Goal: Task Accomplishment & Management: Complete application form

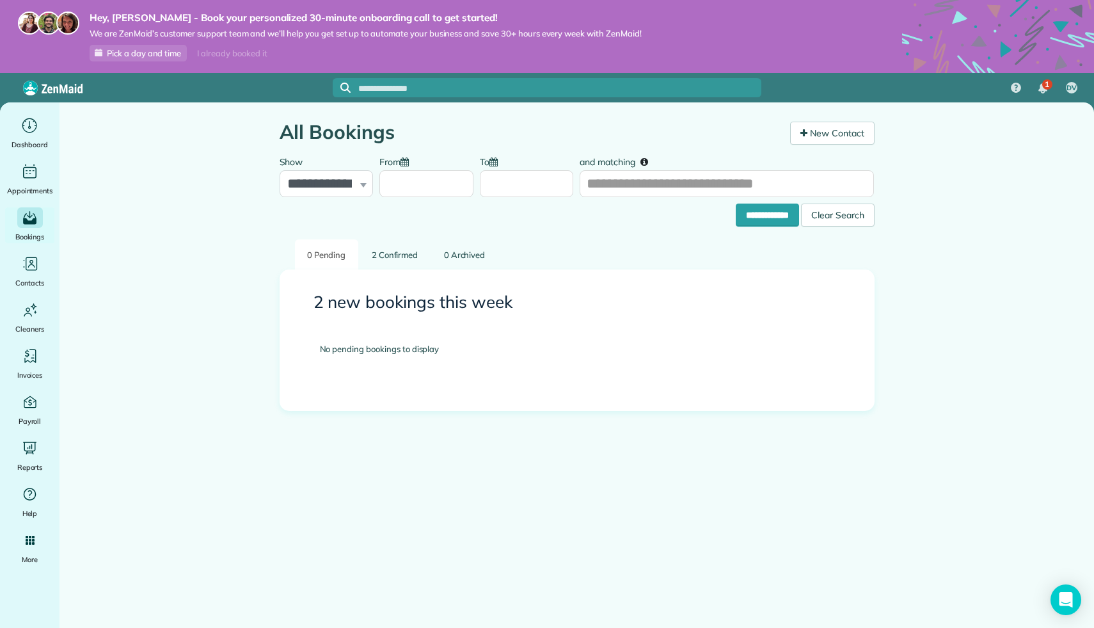
click at [42, 84] on img at bounding box center [52, 88] width 59 height 15
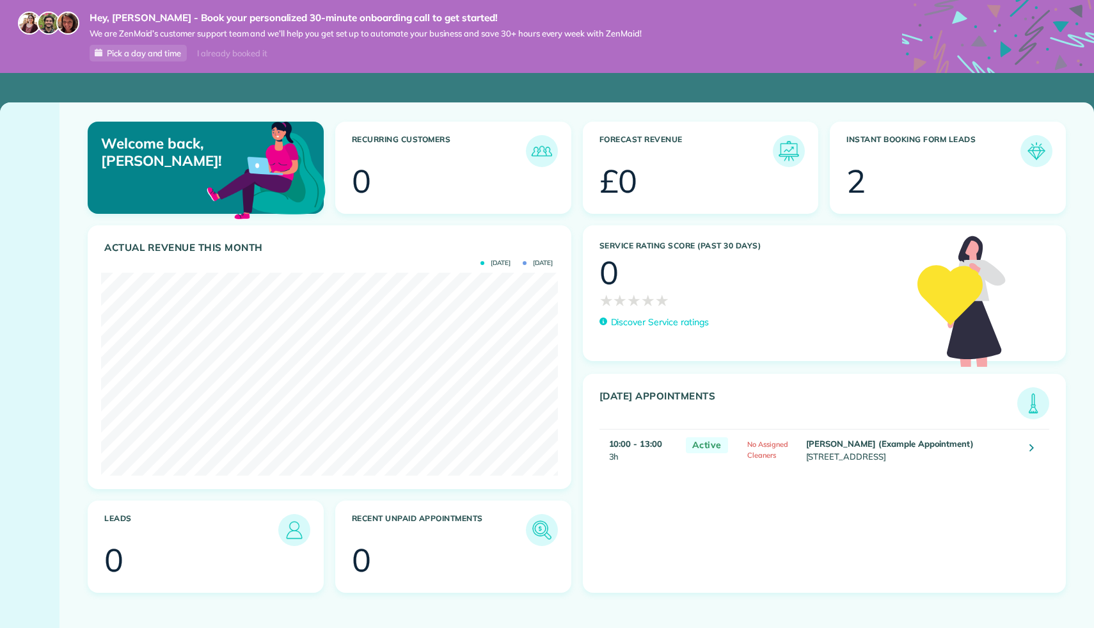
scroll to position [203, 456]
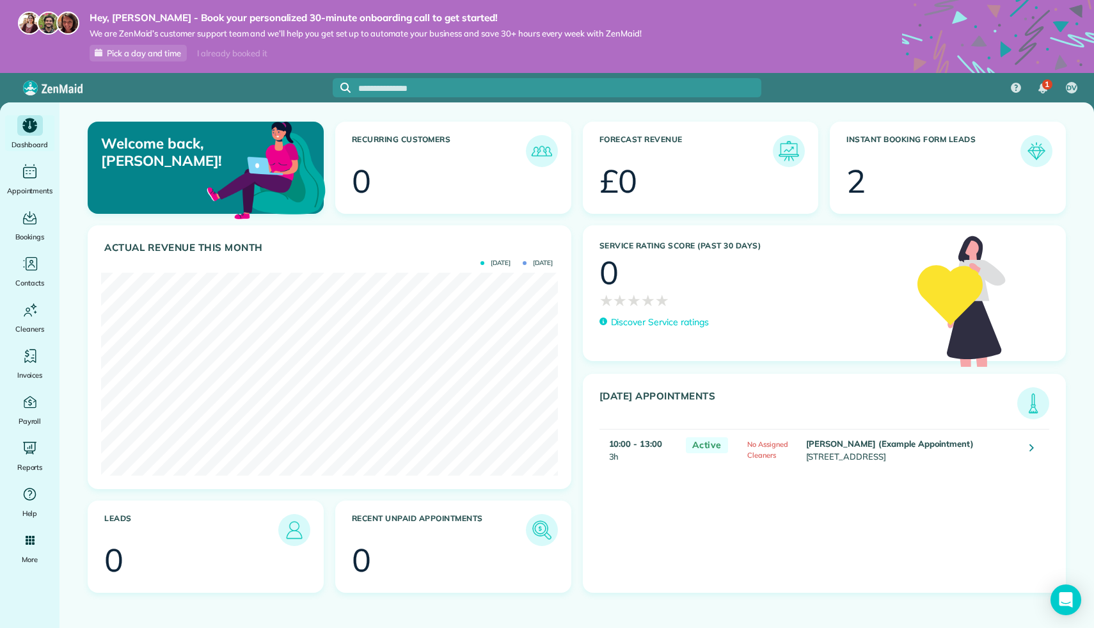
click at [834, 449] on td "Mr. Amar Ghose (Example Appointment) 673 Park Boulevard Palo Alto CA 94306" at bounding box center [911, 449] width 217 height 40
click at [641, 448] on strong "10:00 - 13:00" at bounding box center [636, 443] width 54 height 10
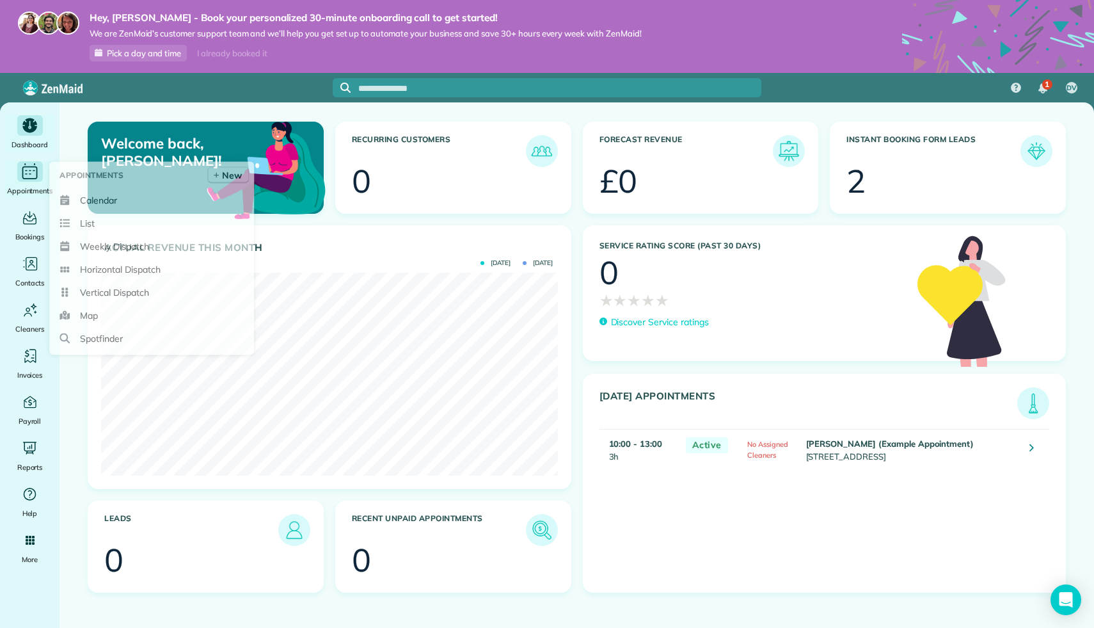
click at [33, 164] on icon "Main" at bounding box center [30, 171] width 20 height 19
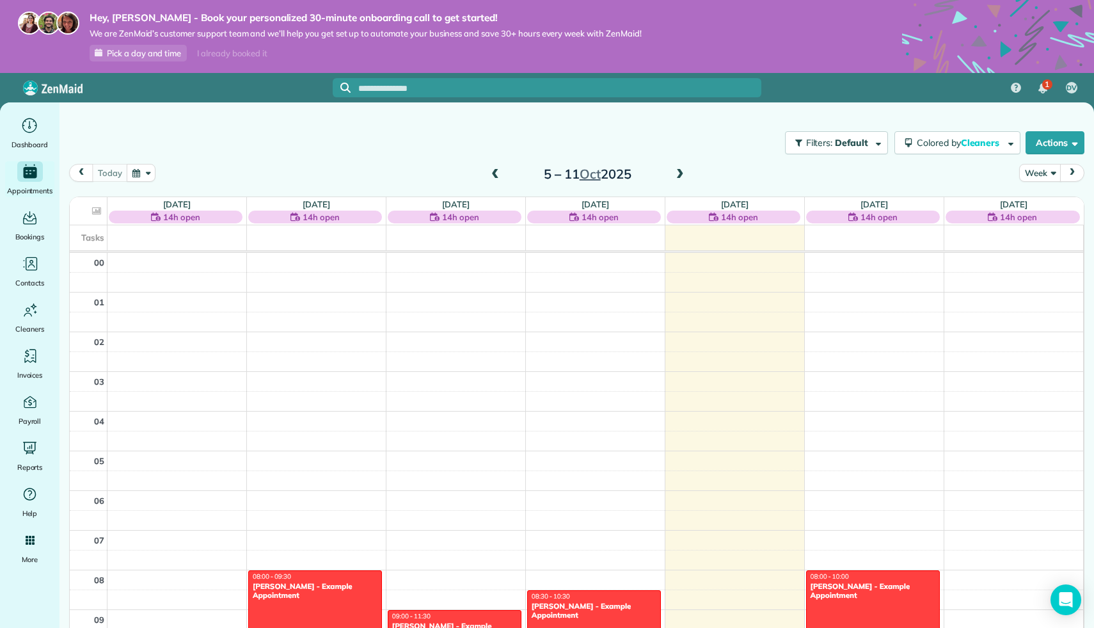
click at [495, 177] on span at bounding box center [495, 175] width 14 height 12
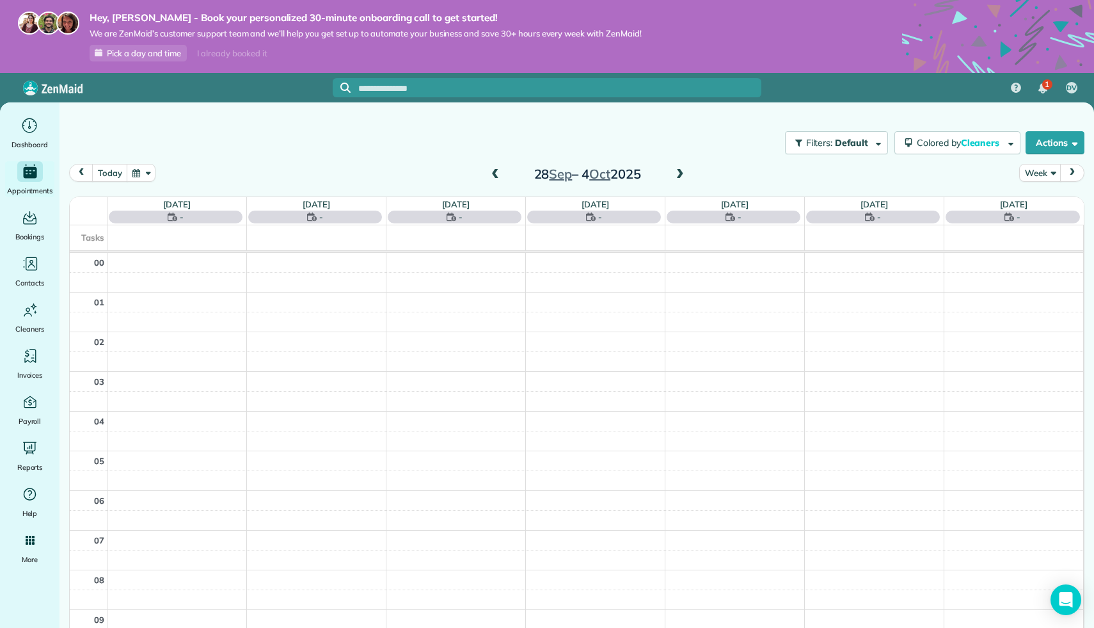
scroll to position [278, 0]
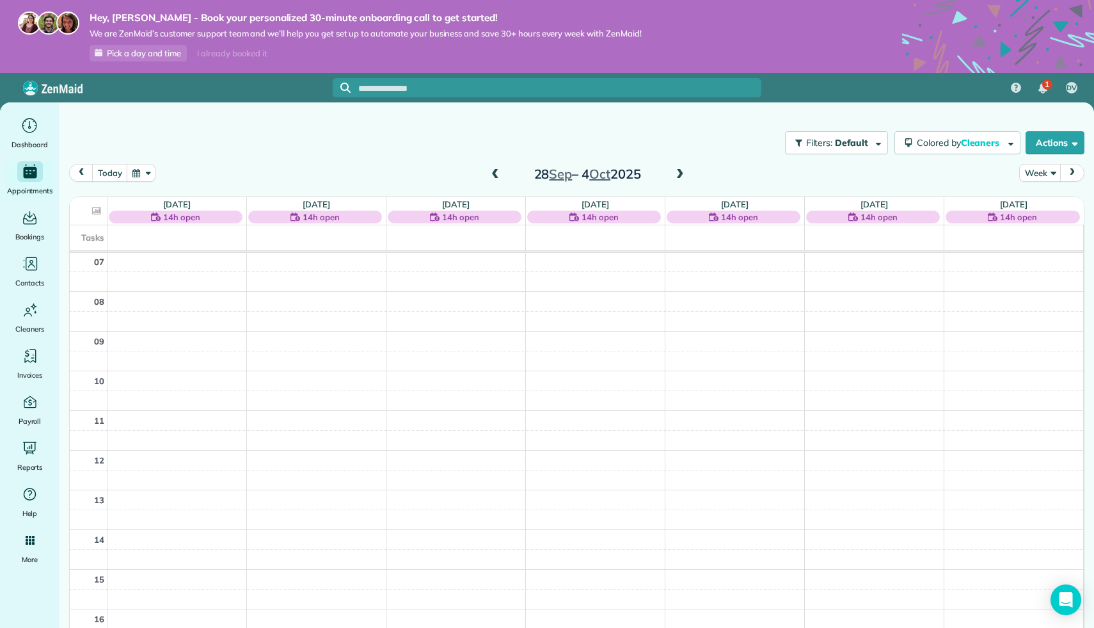
click at [666, 178] on h2 "28 Sep – 4 Oct 2025" at bounding box center [587, 174] width 160 height 14
click at [679, 173] on span at bounding box center [680, 175] width 14 height 12
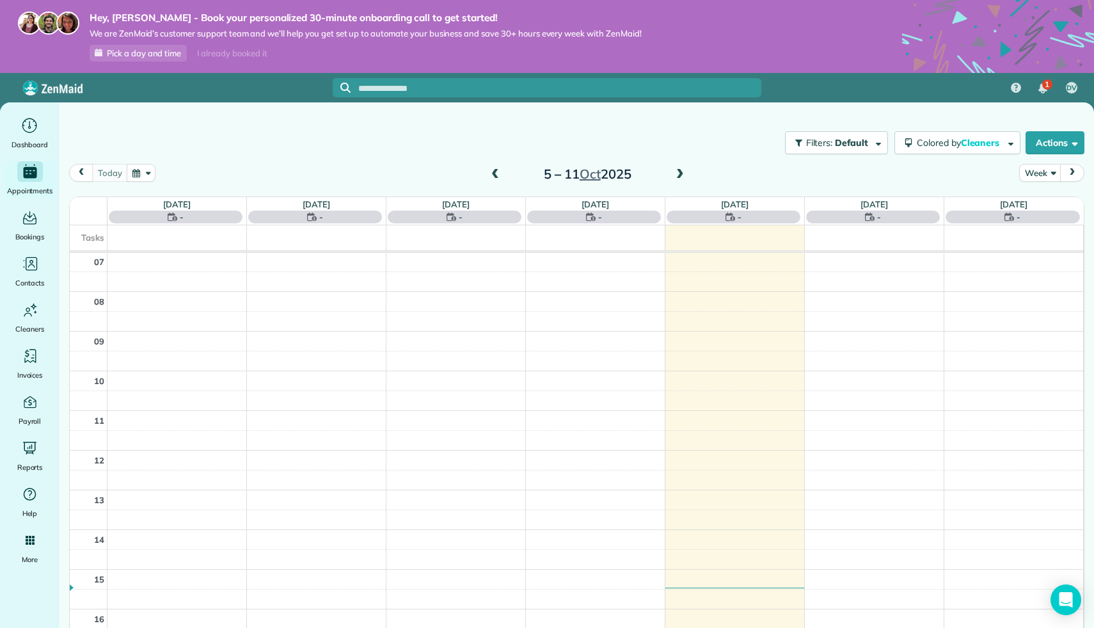
click at [679, 173] on span at bounding box center [680, 175] width 14 height 12
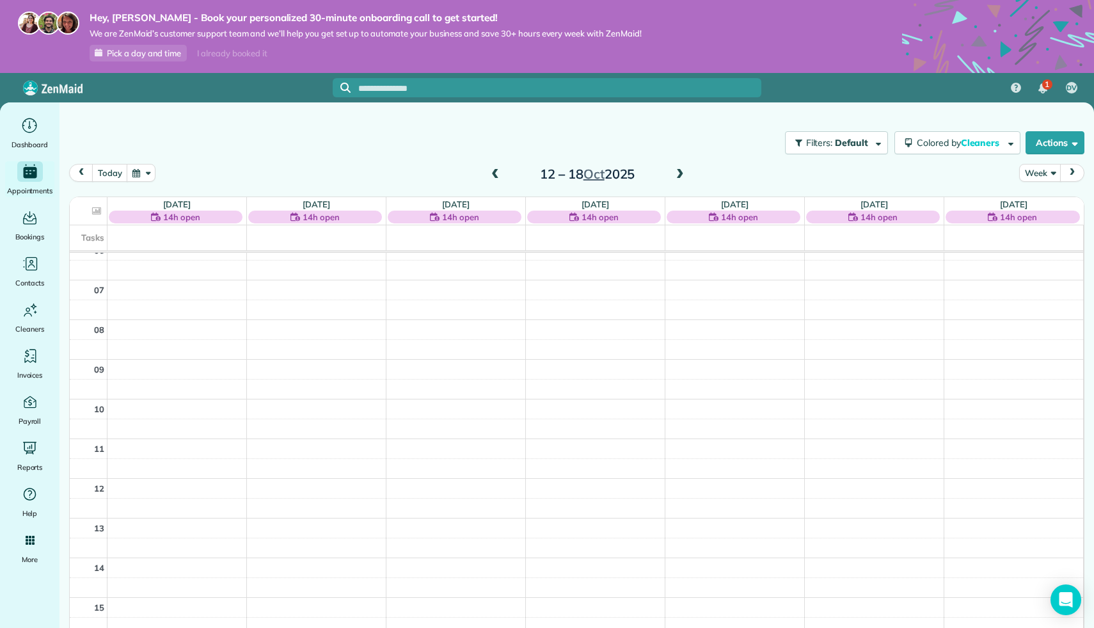
scroll to position [0, 0]
click at [498, 180] on span at bounding box center [495, 174] width 14 height 19
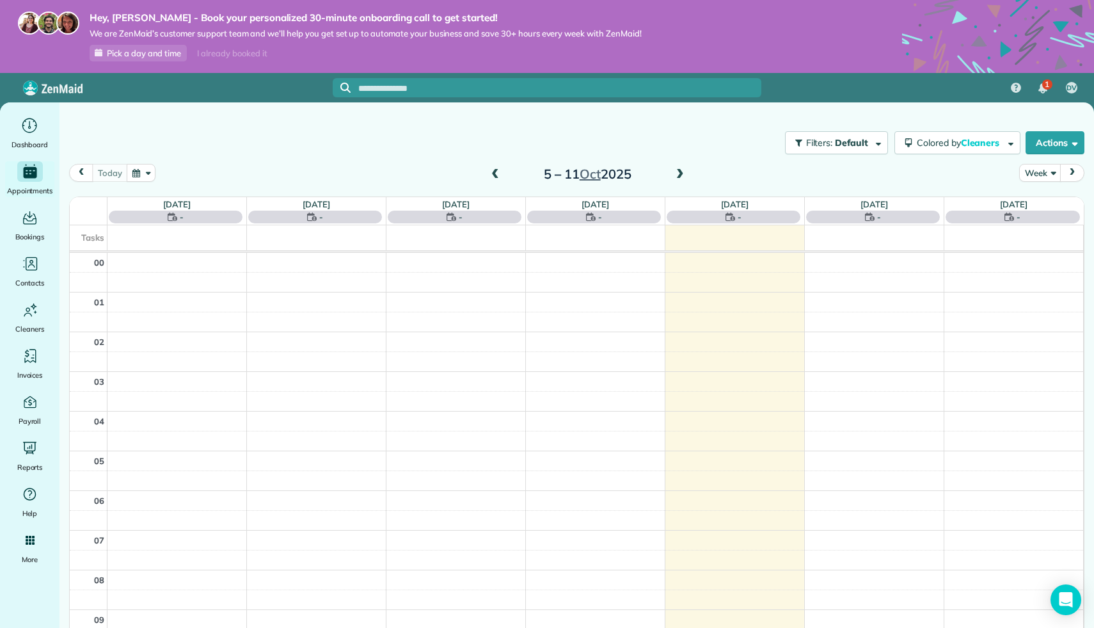
scroll to position [278, 0]
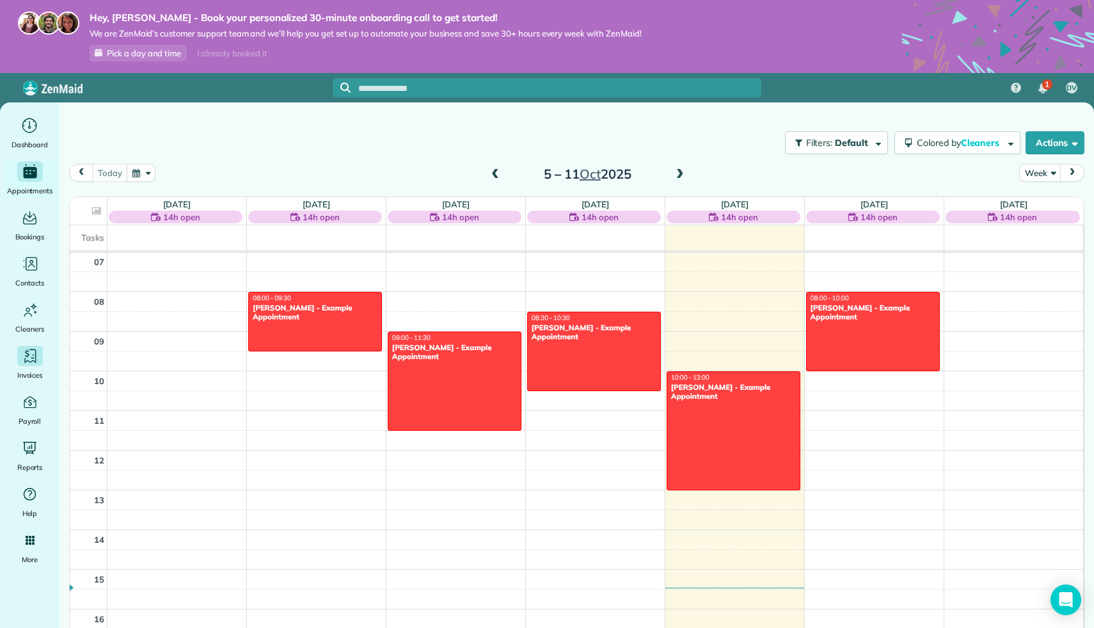
click at [22, 356] on icon "Main" at bounding box center [30, 355] width 17 height 17
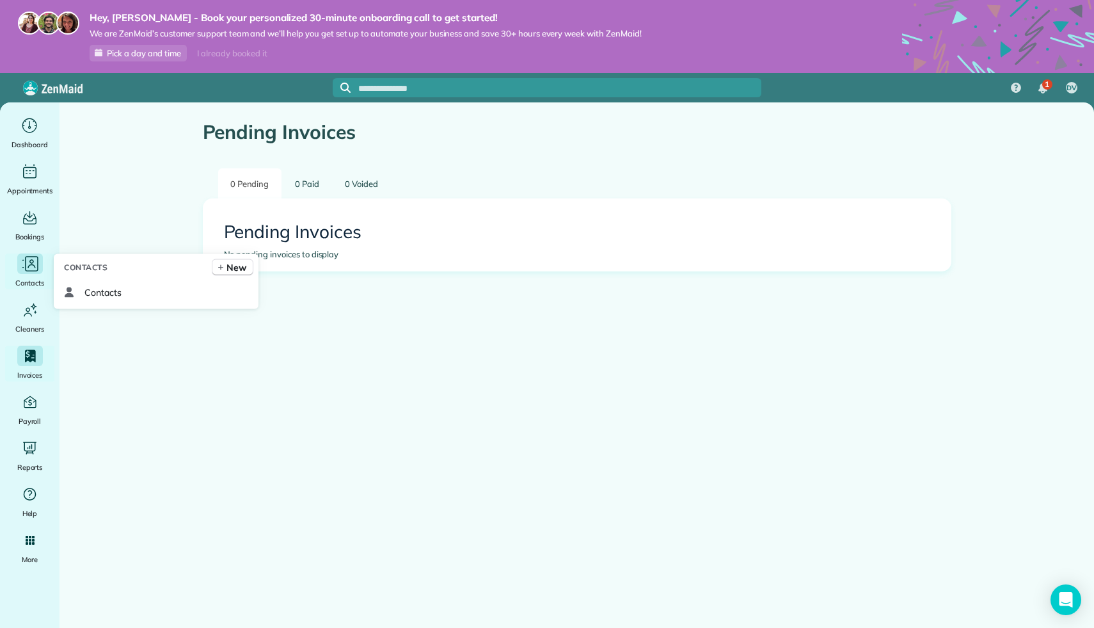
click at [29, 267] on icon "Main" at bounding box center [29, 264] width 19 height 19
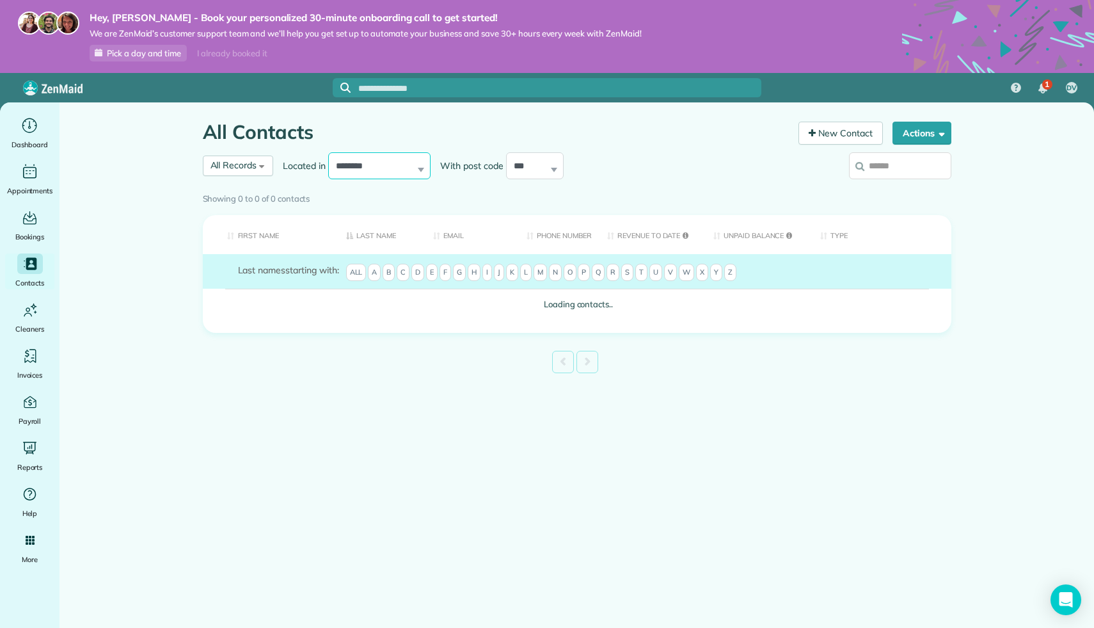
click at [378, 162] on select "**********" at bounding box center [379, 165] width 102 height 27
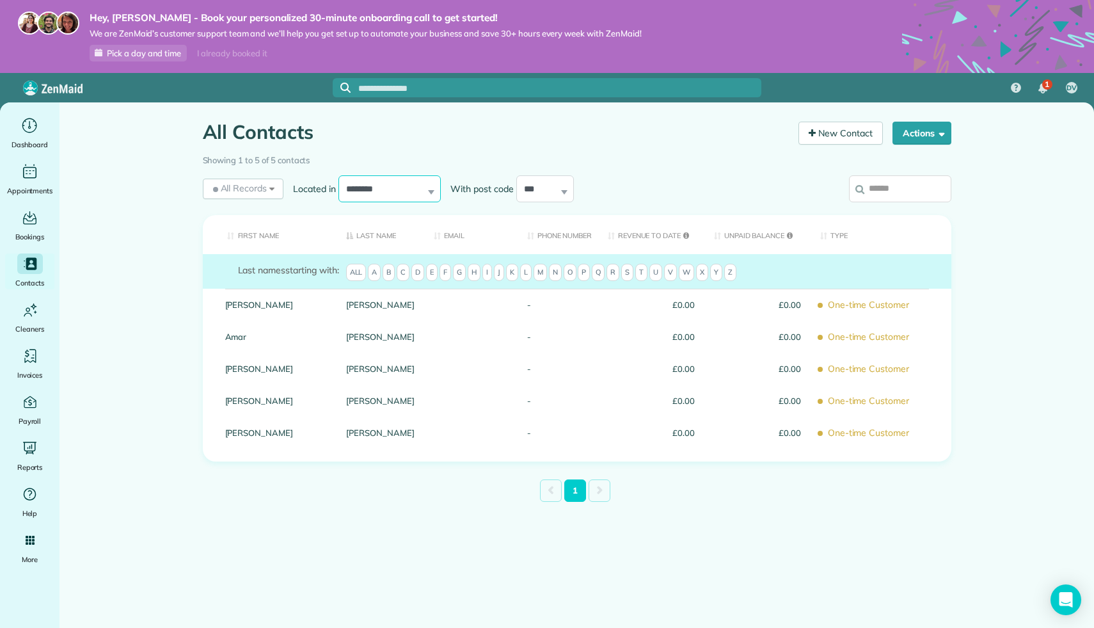
click at [428, 180] on select "**********" at bounding box center [389, 188] width 102 height 27
click at [560, 191] on div "*** ***** ***** ***** ***** *****" at bounding box center [545, 188] width 58 height 27
click at [542, 191] on select "*** ***** ***** ***** ***** *****" at bounding box center [545, 188] width 58 height 27
click at [516, 175] on select "*** ***** ***** ***** ***** *****" at bounding box center [545, 188] width 58 height 27
click at [837, 138] on link "New Contact" at bounding box center [840, 133] width 84 height 23
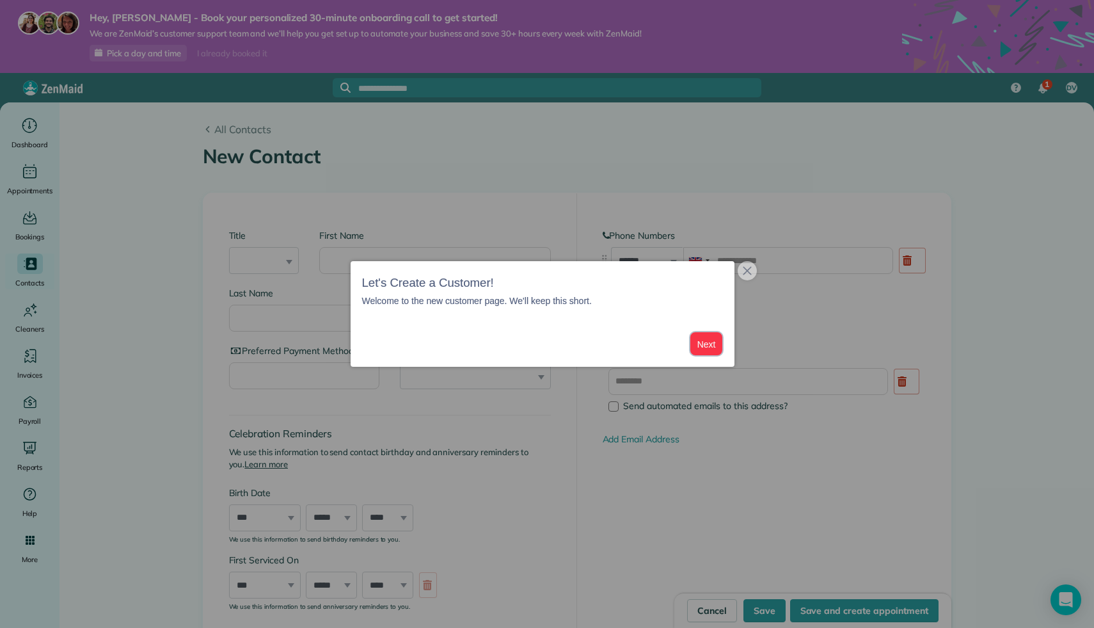
click at [709, 340] on button "Next" at bounding box center [706, 344] width 33 height 24
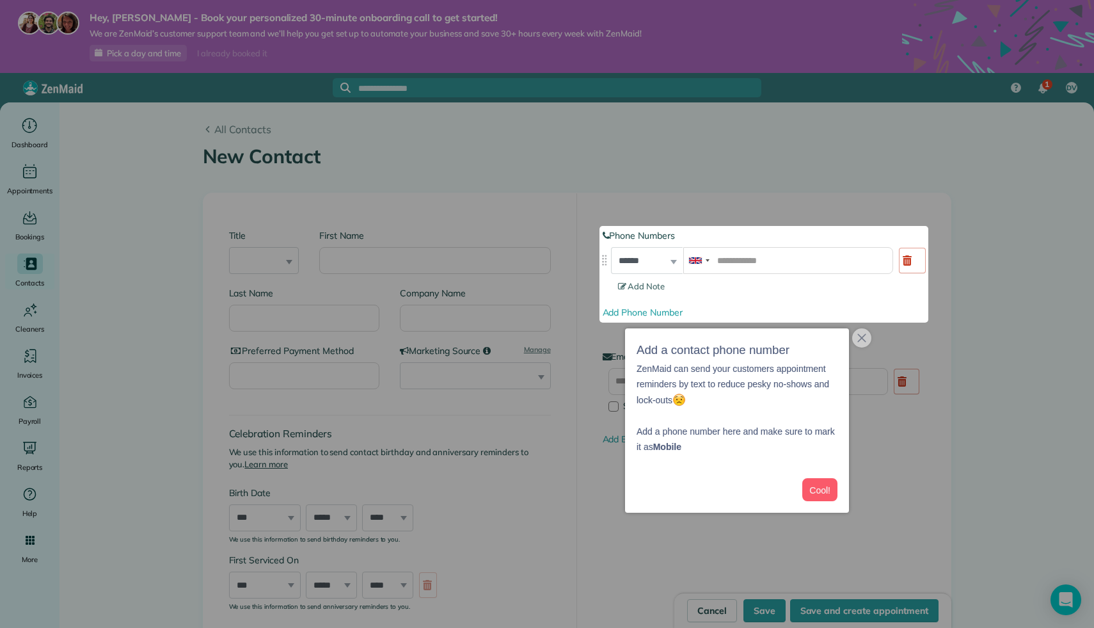
click at [832, 510] on div "Cool!" at bounding box center [737, 489] width 224 height 47
click at [830, 488] on button "Cool!" at bounding box center [819, 490] width 35 height 24
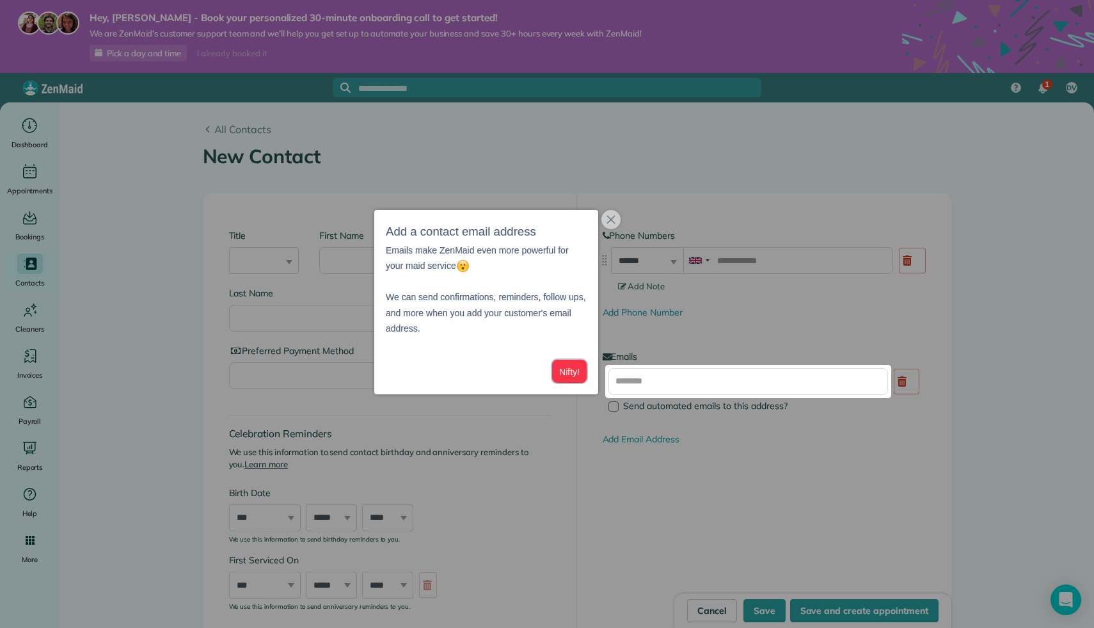
click at [565, 377] on button "Nifty!" at bounding box center [569, 372] width 35 height 24
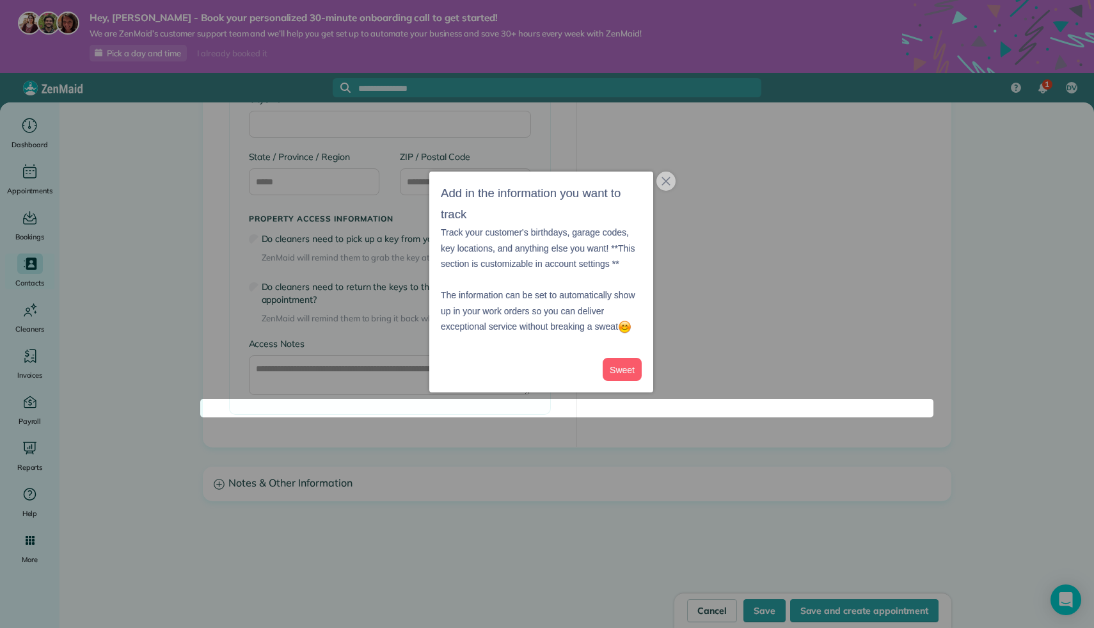
scroll to position [887, 0]
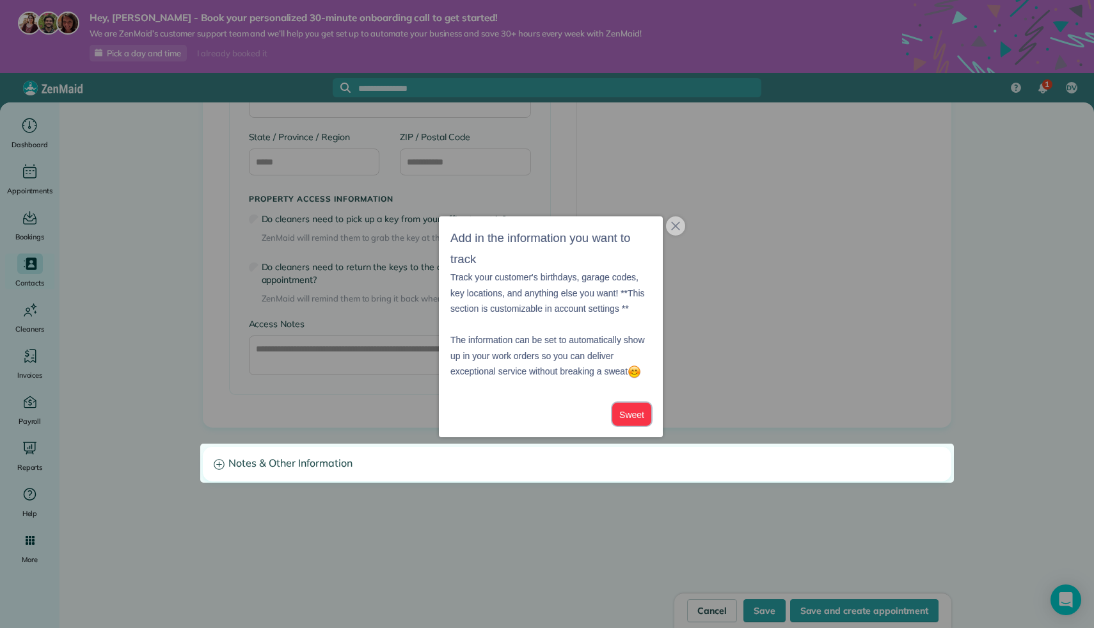
click at [634, 417] on button "Sweet" at bounding box center [631, 414] width 39 height 24
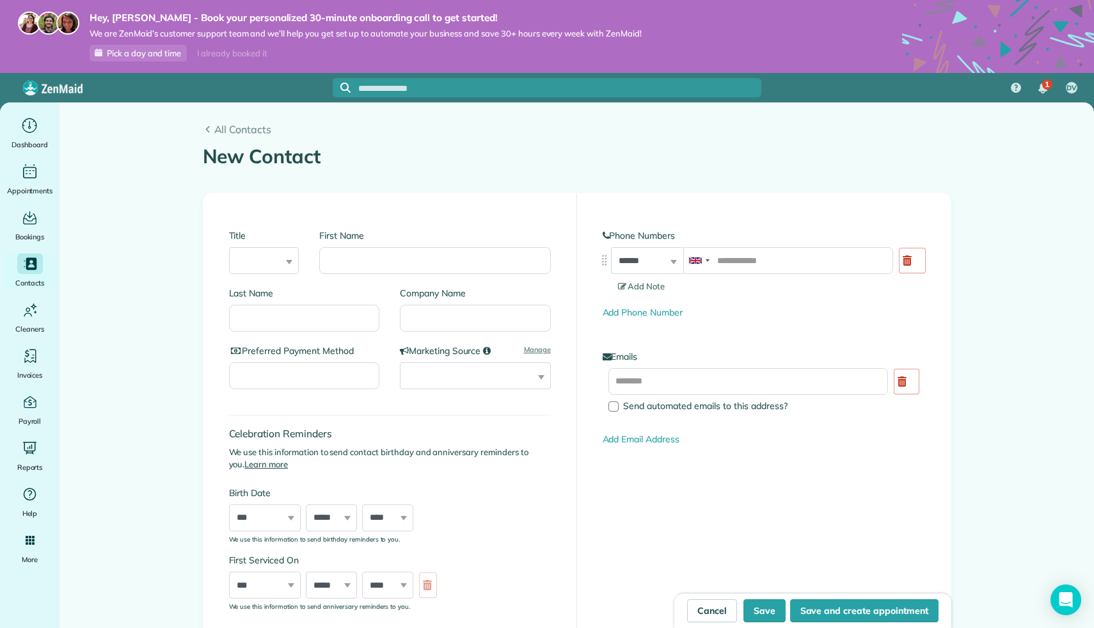
scroll to position [3, 0]
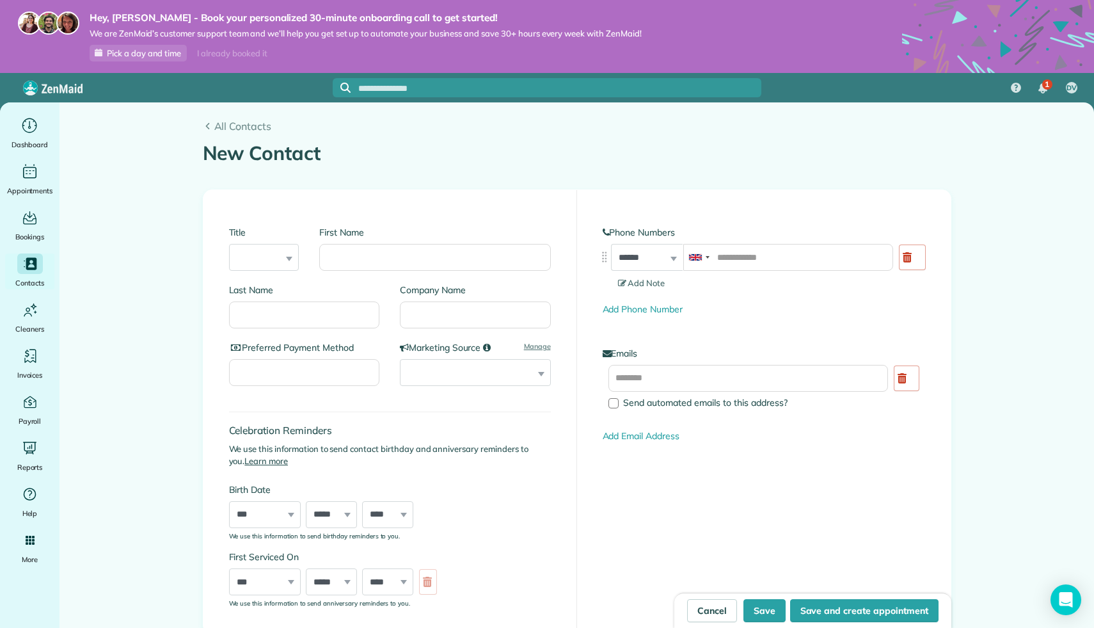
click at [379, 367] on div "Preferred Payment Method" at bounding box center [309, 370] width 161 height 58
click at [367, 368] on input "Preferred Payment Method" at bounding box center [304, 372] width 151 height 27
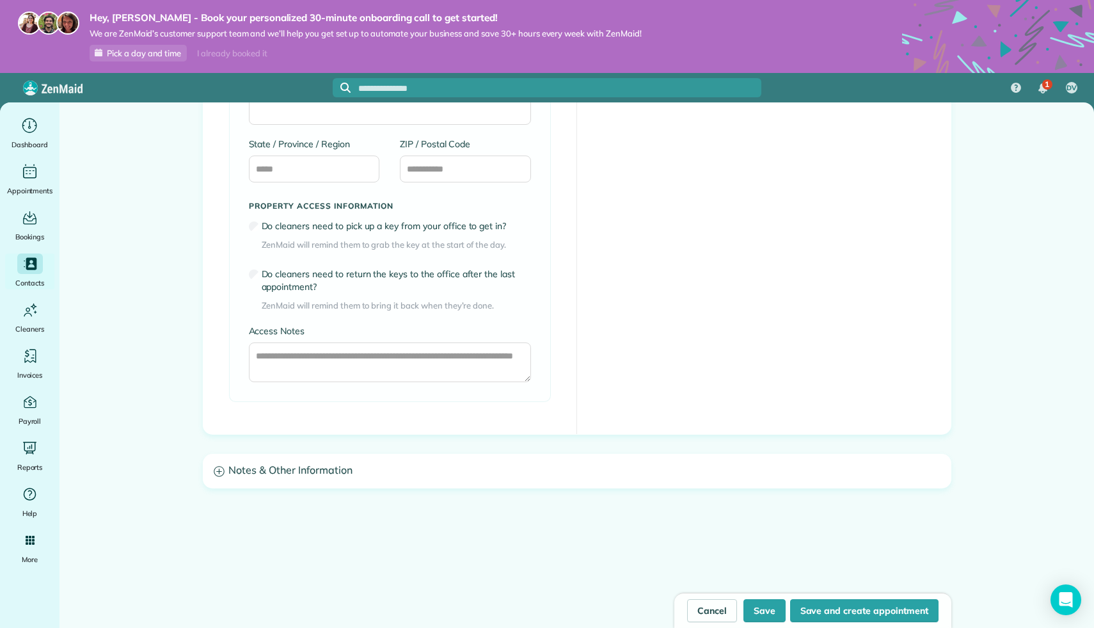
scroll to position [887, 0]
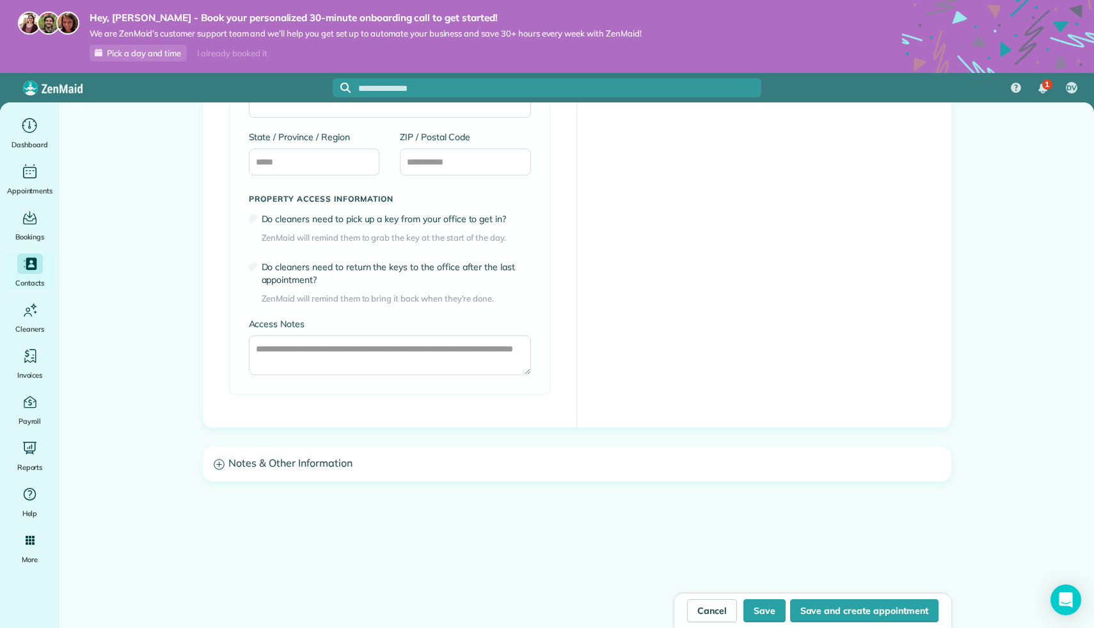
click at [370, 468] on h3 "Notes & Other Information" at bounding box center [576, 463] width 747 height 33
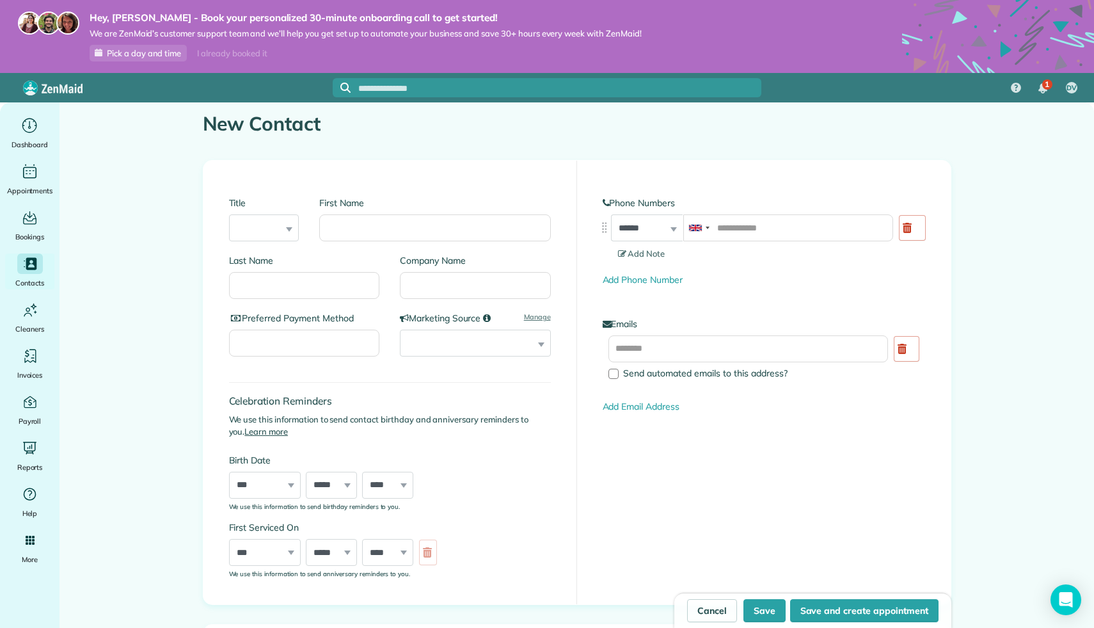
scroll to position [0, 0]
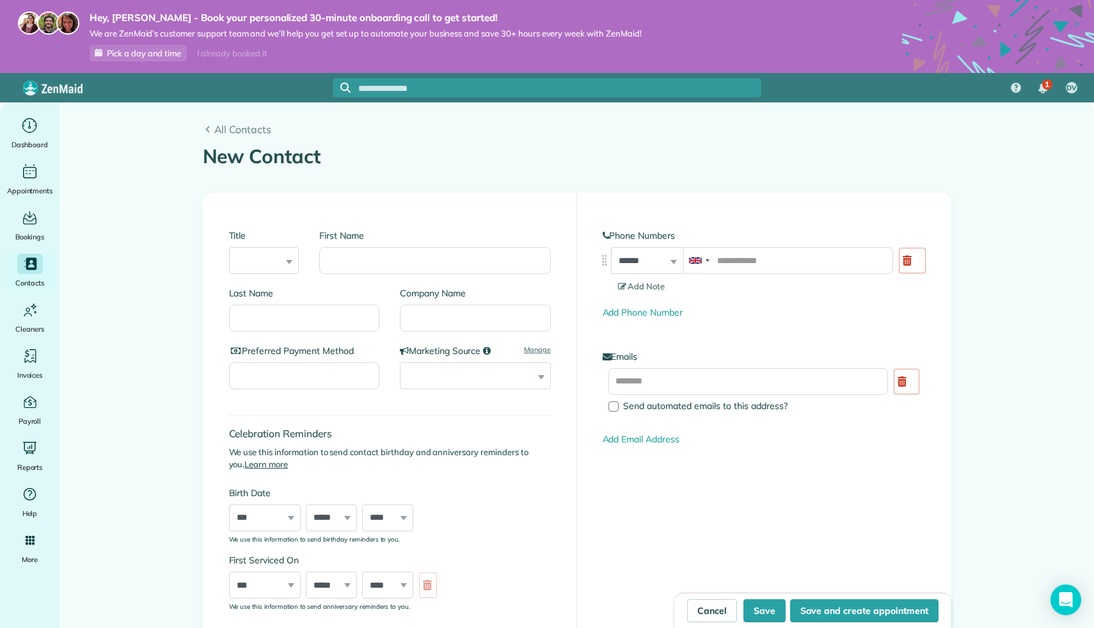
click at [39, 115] on nav "Dashboard Appointments Bookings Contacts Cleaners Invoices Payroll Reports Help…" at bounding box center [29, 401] width 59 height 598
click at [38, 121] on icon "Main" at bounding box center [30, 125] width 20 height 19
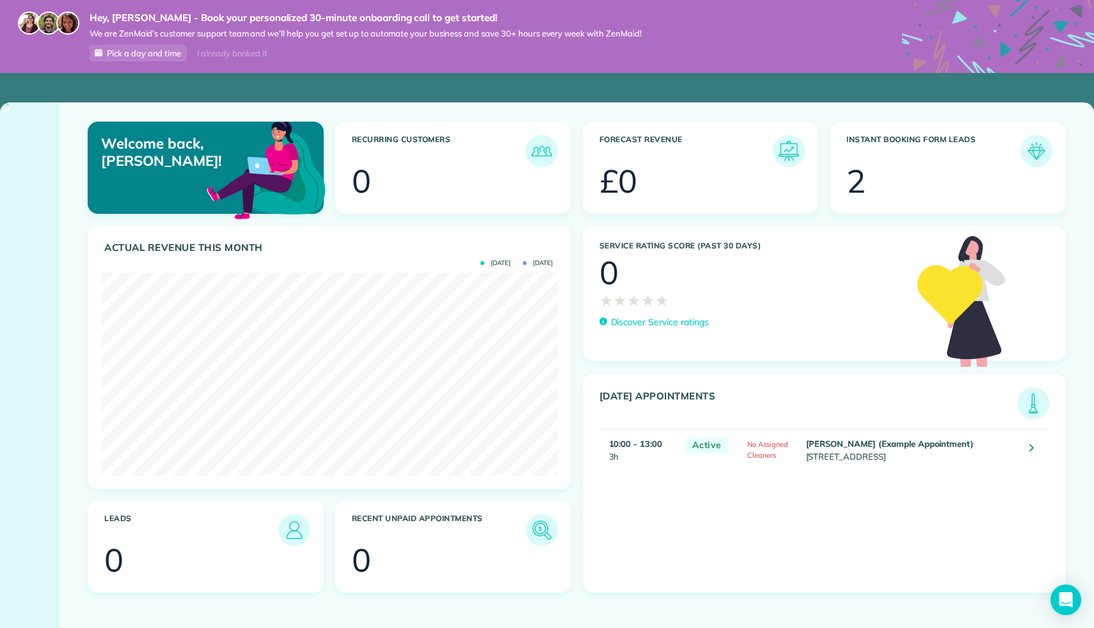
scroll to position [203, 456]
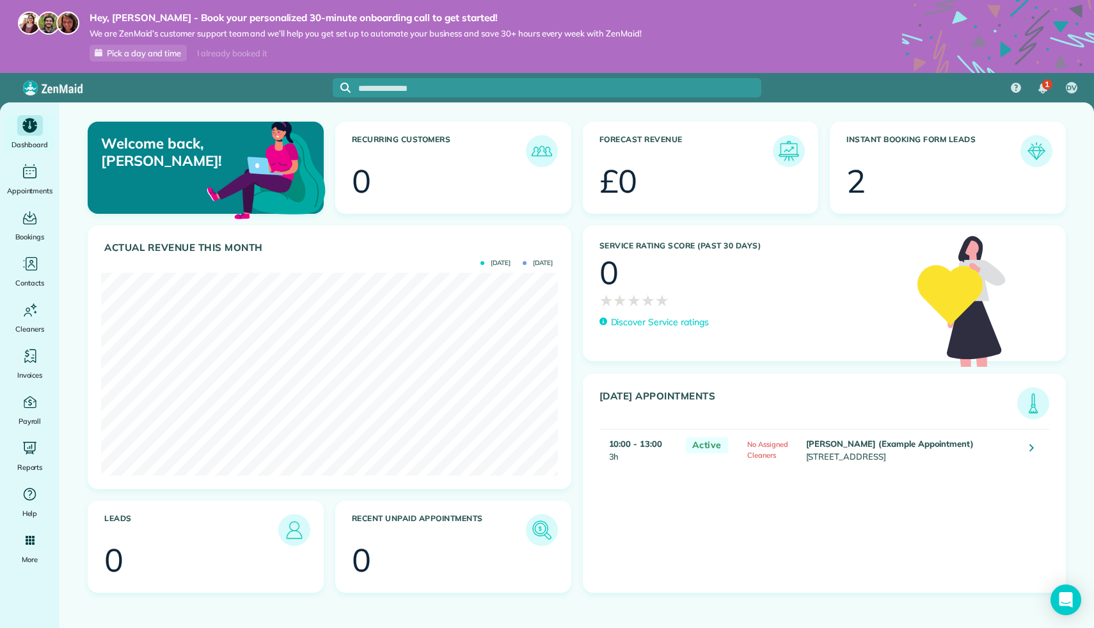
click at [599, 322] on use at bounding box center [603, 321] width 8 height 8
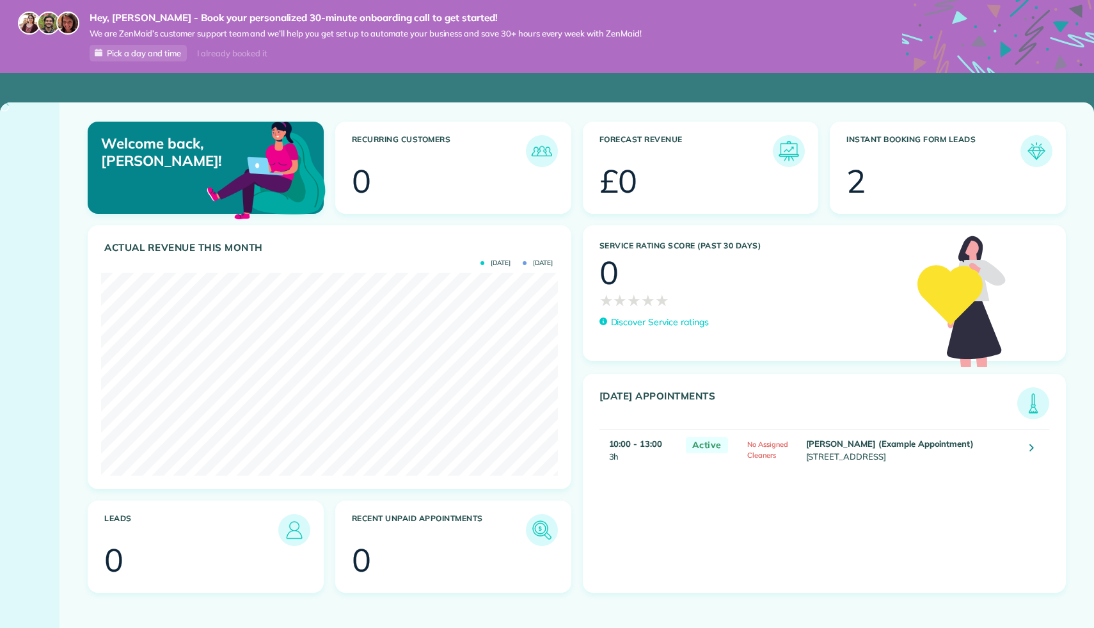
scroll to position [203, 456]
